Goal: Information Seeking & Learning: Learn about a topic

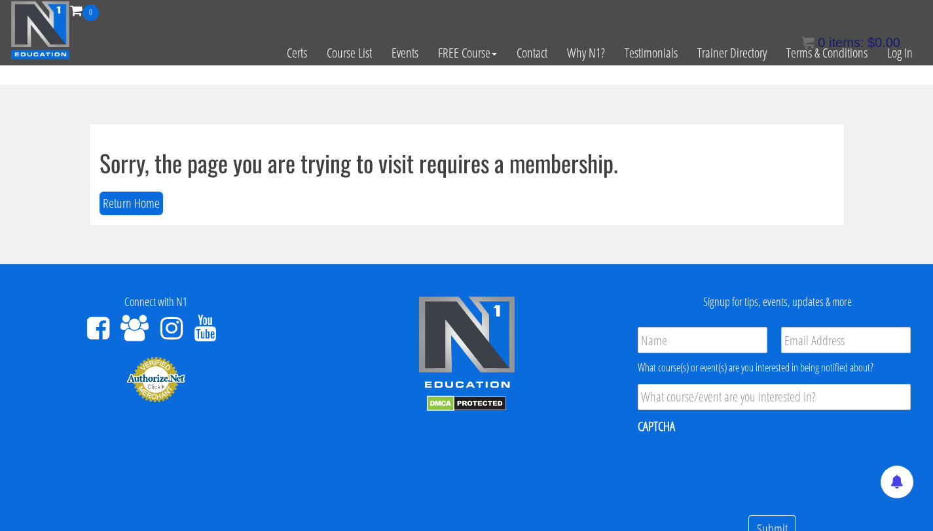
click at [899, 48] on bdi "$ 0.00" at bounding box center [883, 42] width 33 height 14
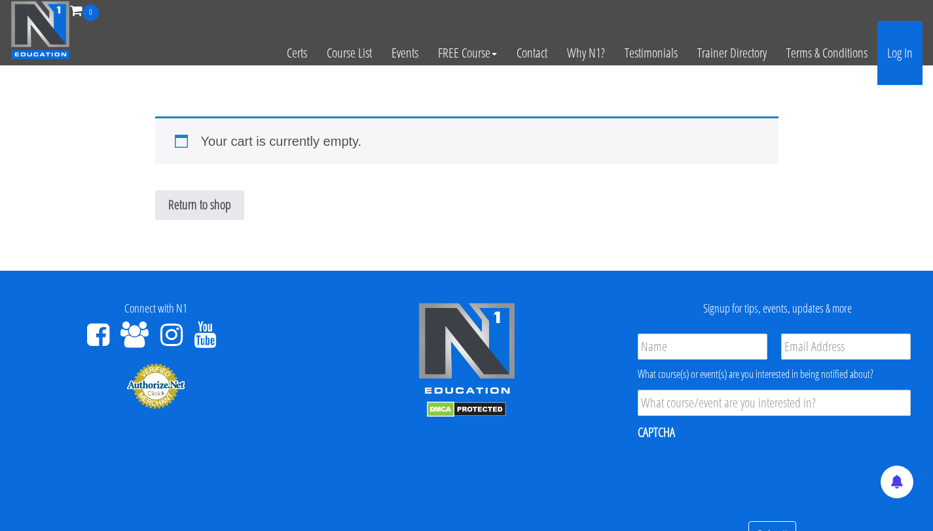
click at [902, 44] on link "Log In" at bounding box center [899, 53] width 45 height 64
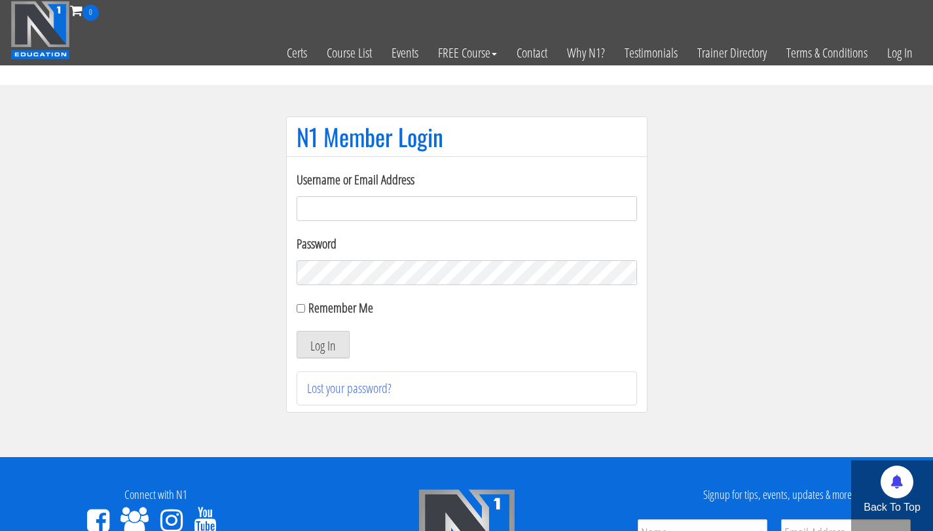
type input "info@fitbyjustus.nl"
click at [297, 331] on button "Log In" at bounding box center [323, 344] width 53 height 27
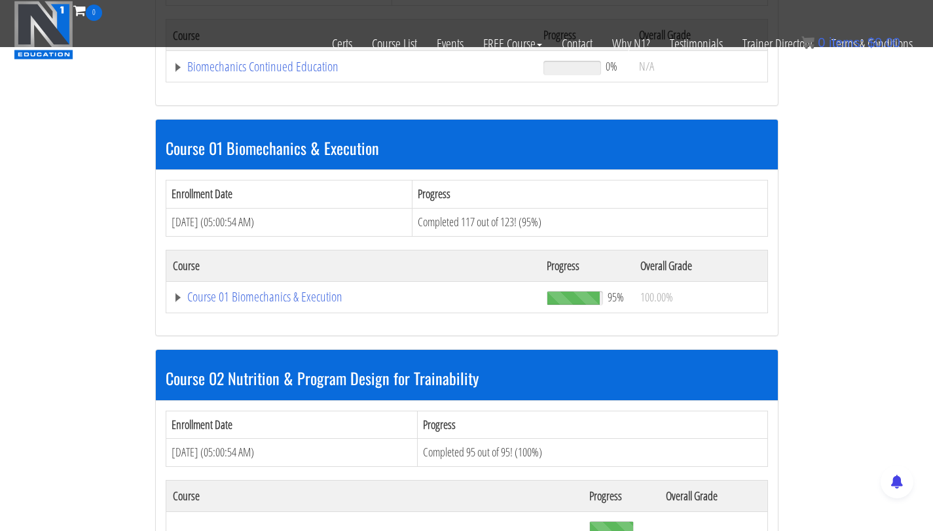
scroll to position [637, 0]
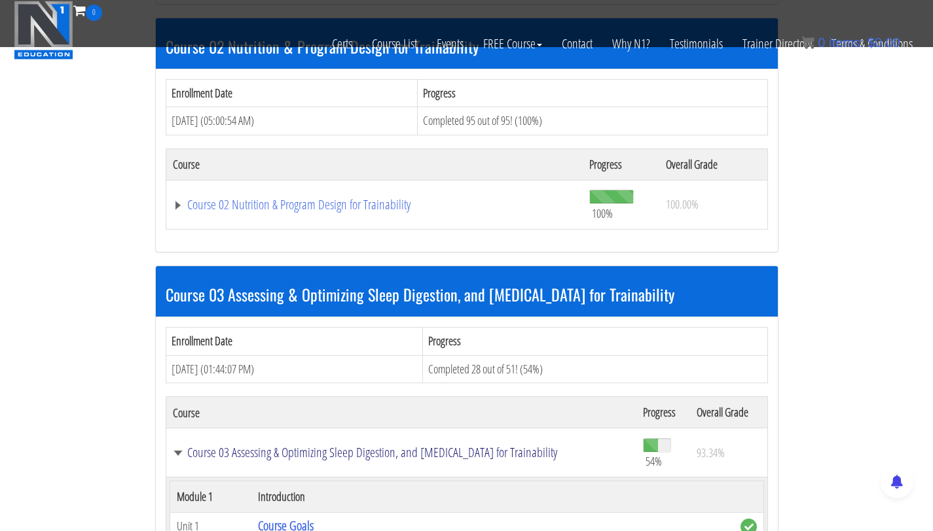
click at [384, 453] on link "Course 03 Assessing & Optimizing Sleep Digestion, and [MEDICAL_DATA] for Traina…" at bounding box center [401, 452] width 457 height 13
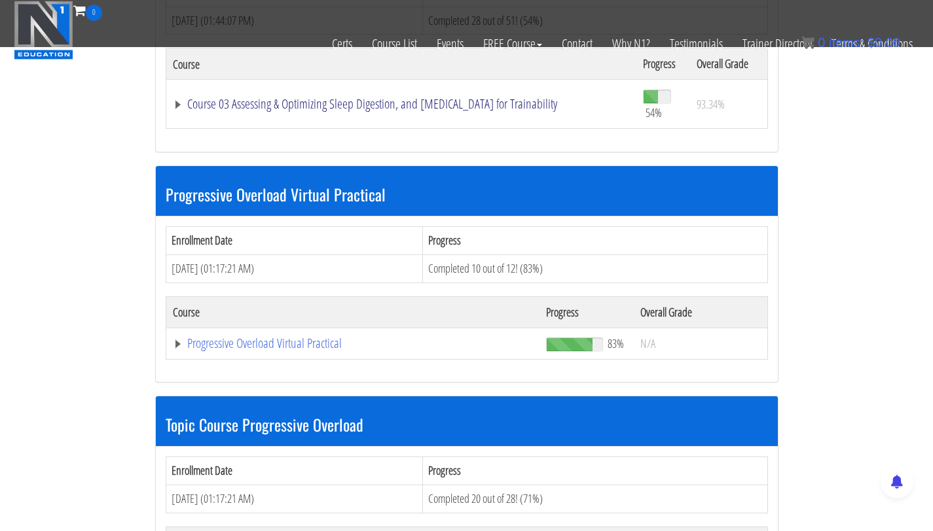
scroll to position [982, 0]
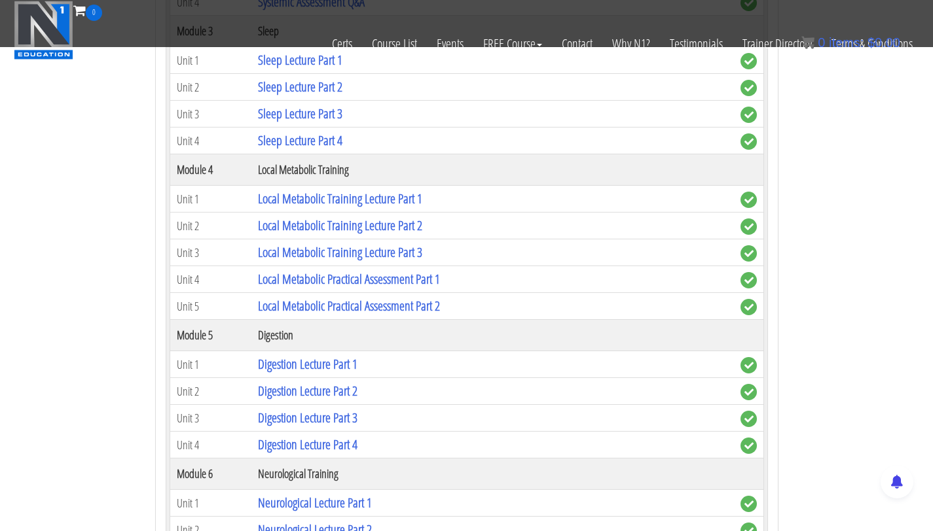
scroll to position [1865, 0]
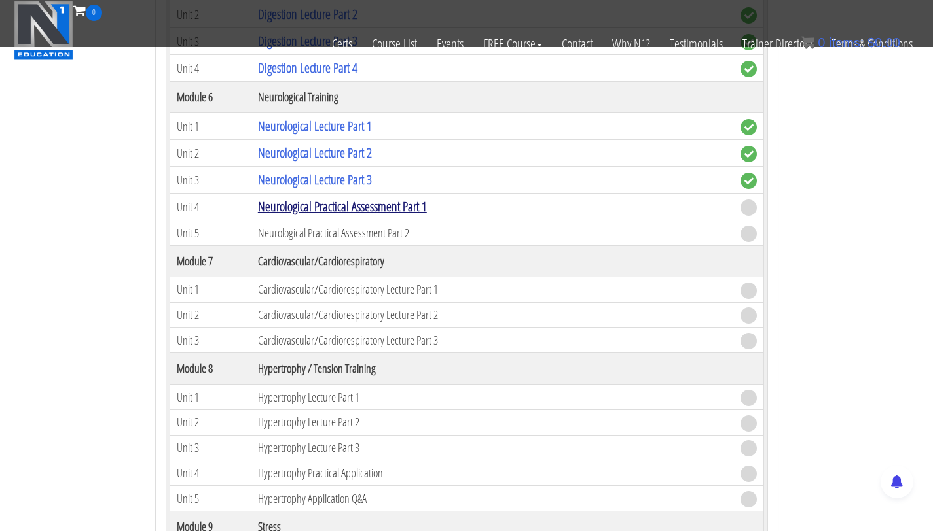
click at [368, 204] on link "Neurological Practical Assessment Part 1" at bounding box center [342, 207] width 169 height 18
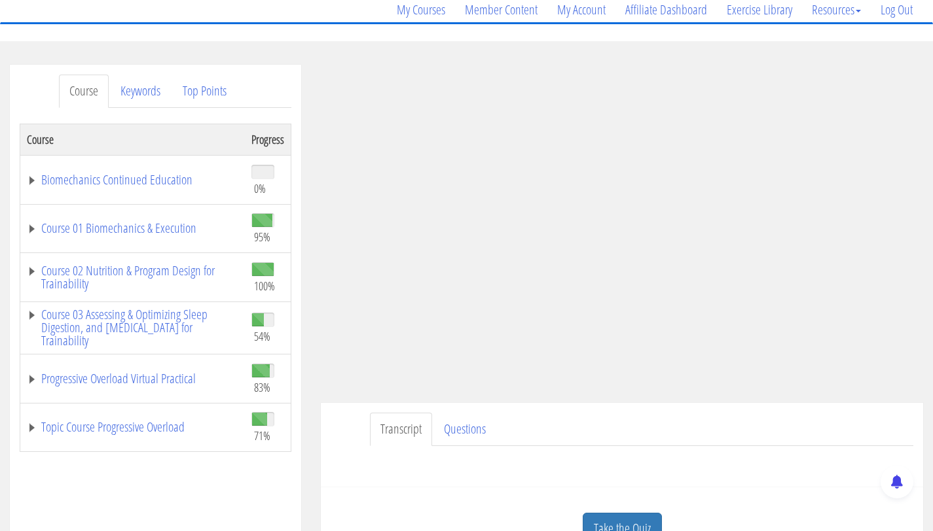
scroll to position [107, 0]
click at [605, 524] on link "Take the Quiz" at bounding box center [622, 528] width 79 height 32
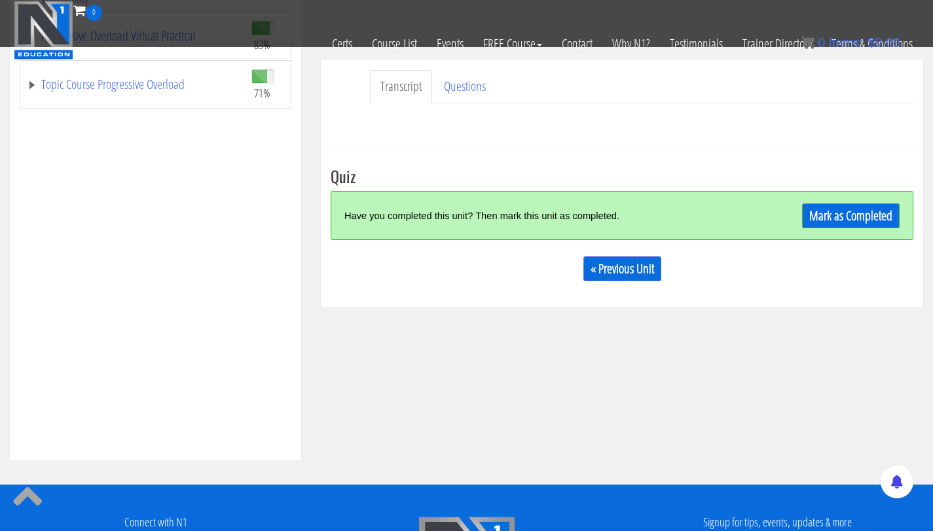
scroll to position [300, 0]
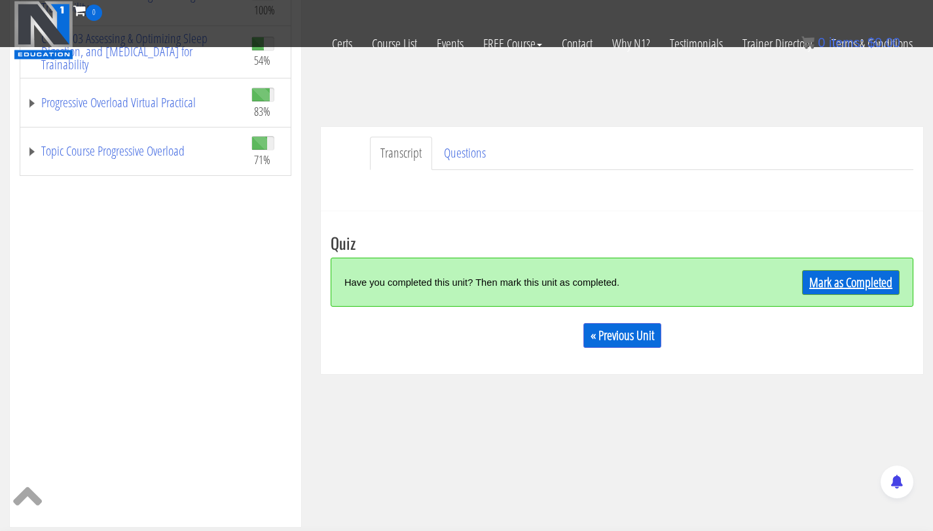
click at [824, 283] on link "Mark as Completed" at bounding box center [851, 282] width 98 height 25
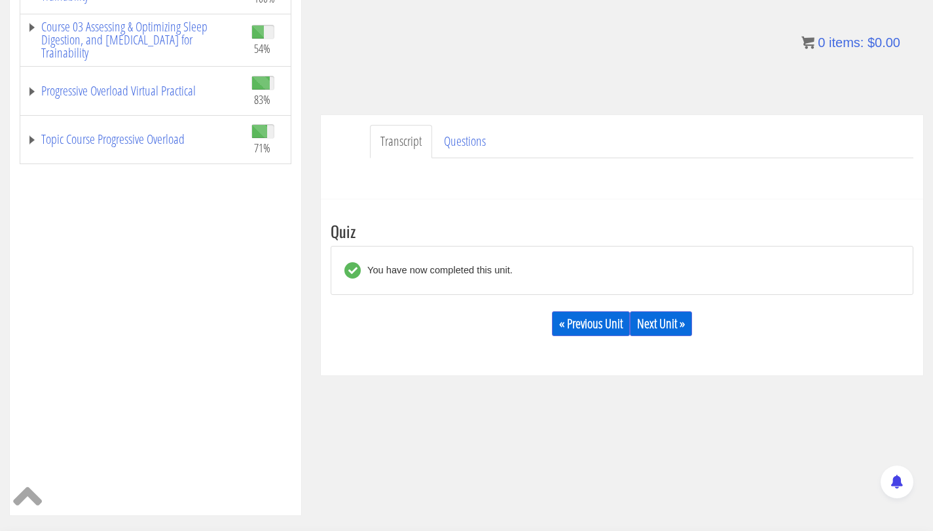
scroll to position [476, 0]
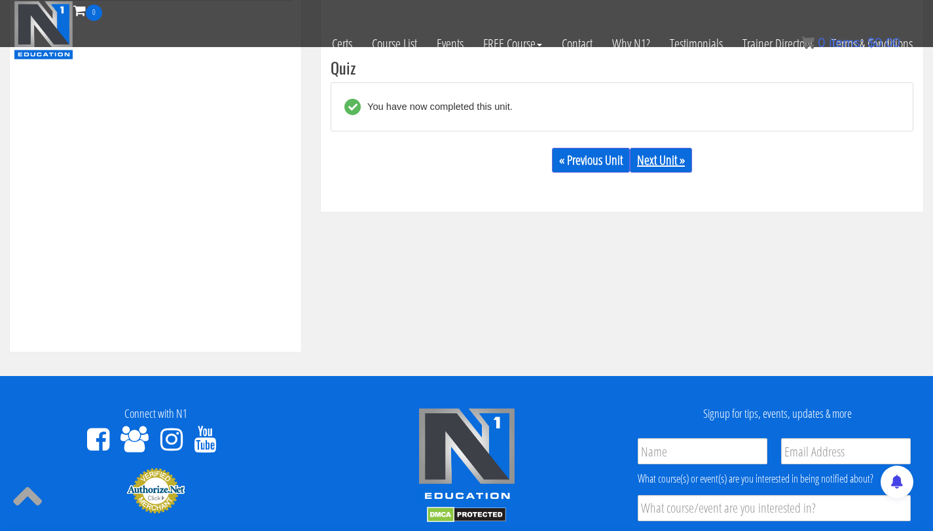
click at [664, 155] on link "Next Unit »" at bounding box center [661, 160] width 62 height 25
